Goal: Find specific page/section: Find specific page/section

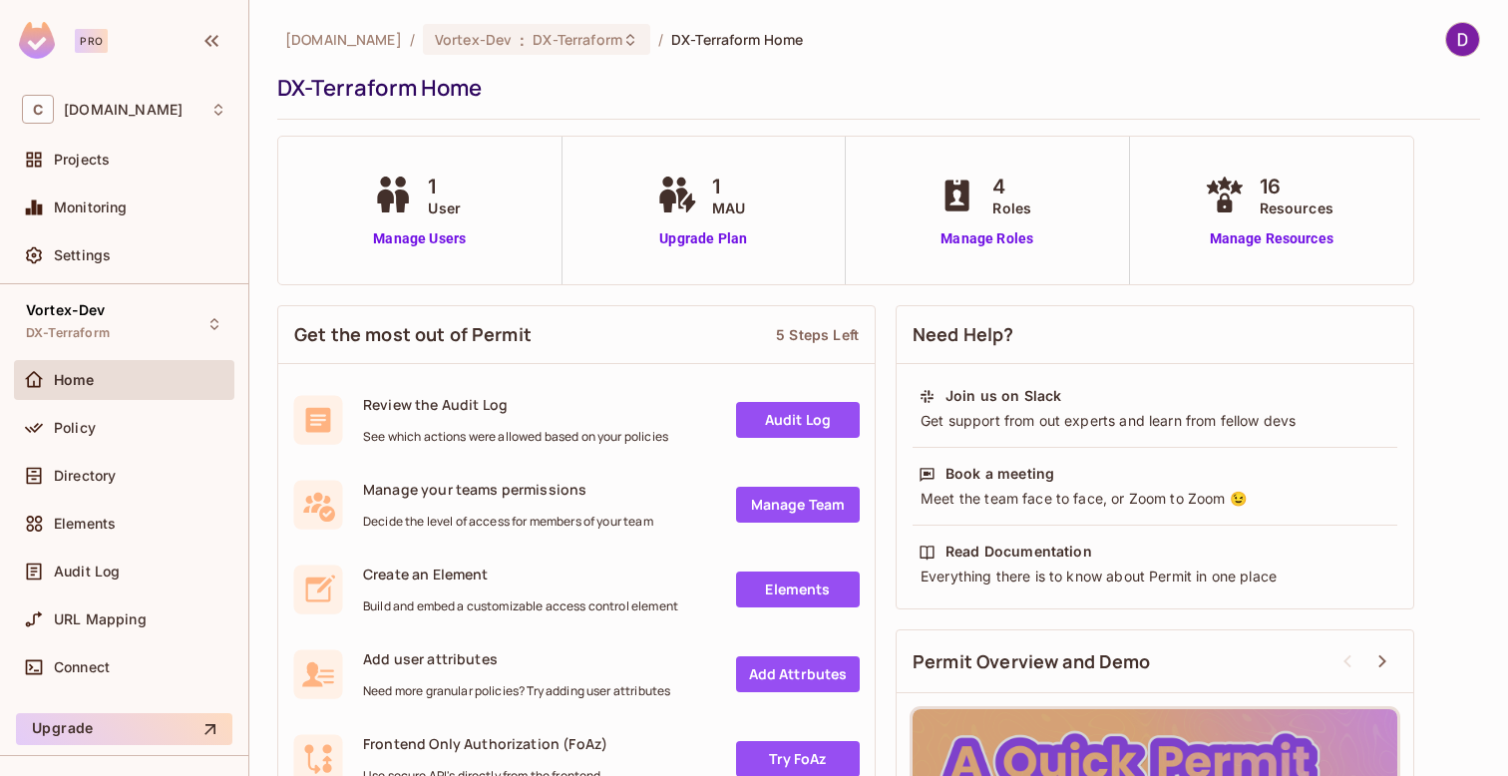
click at [99, 429] on div "Policy" at bounding box center [140, 428] width 173 height 16
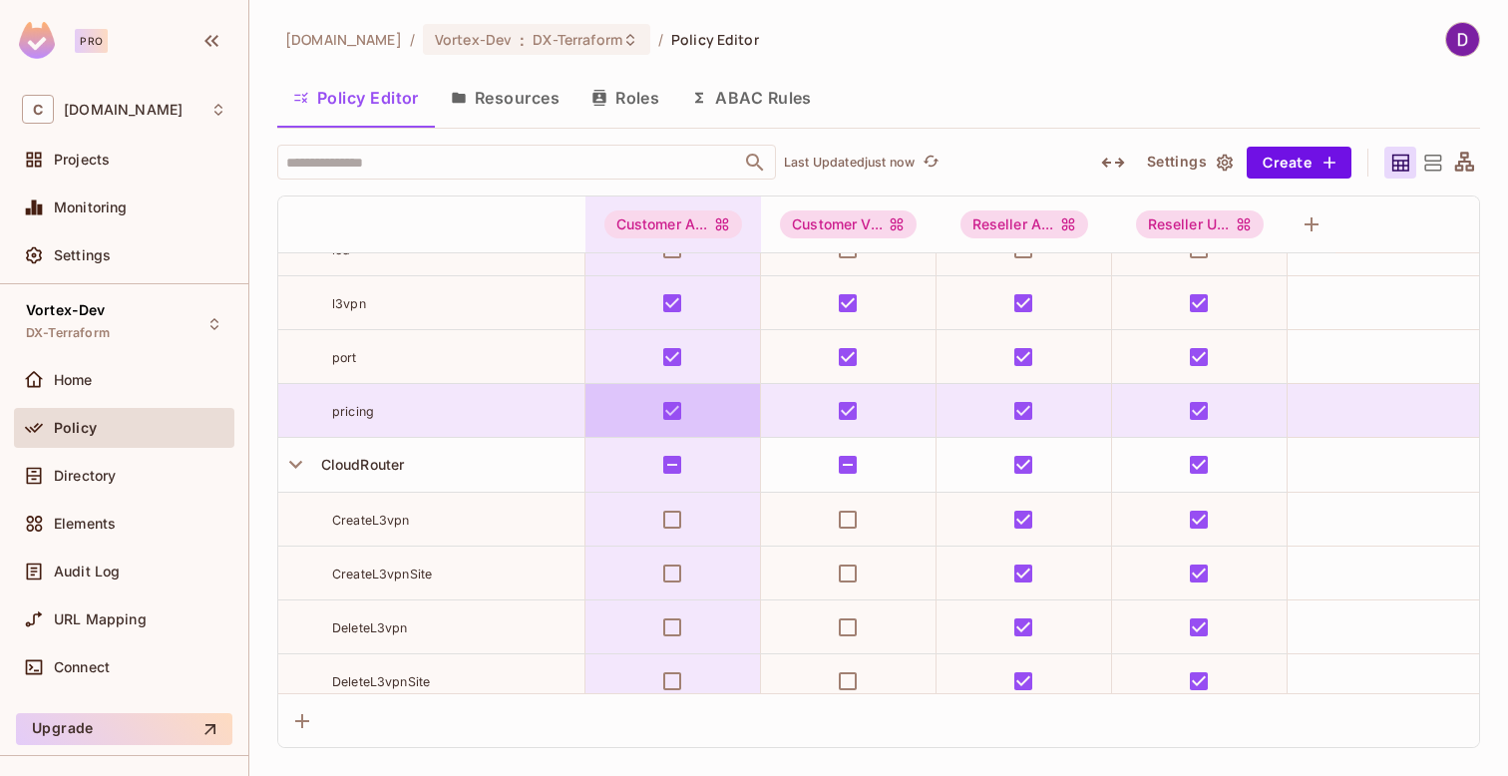
scroll to position [200, 0]
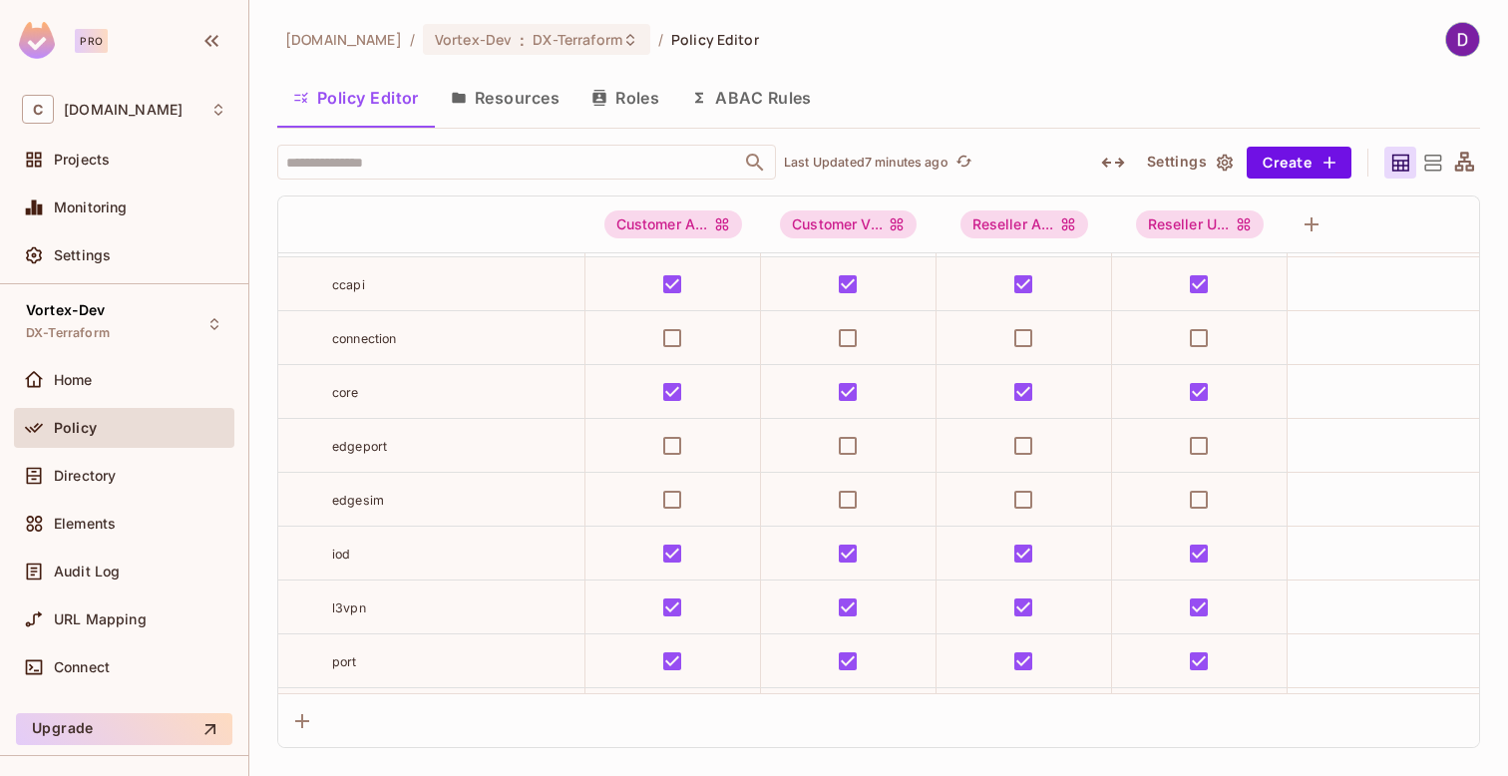
scroll to position [64, 0]
